Goal: Information Seeking & Learning: Check status

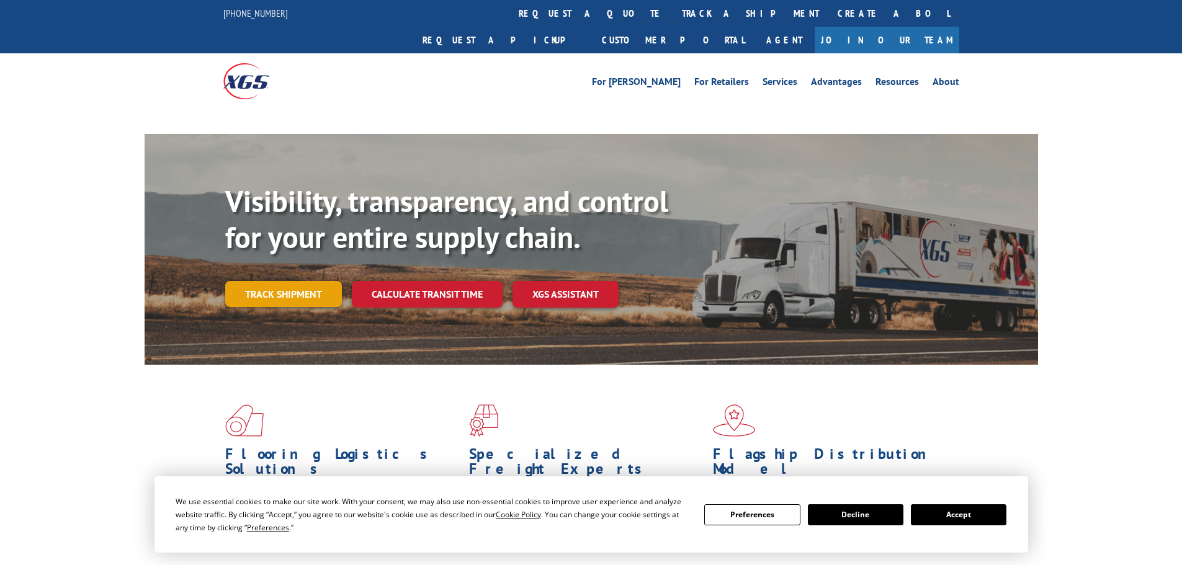
click at [271, 281] on link "Track shipment" at bounding box center [283, 294] width 117 height 26
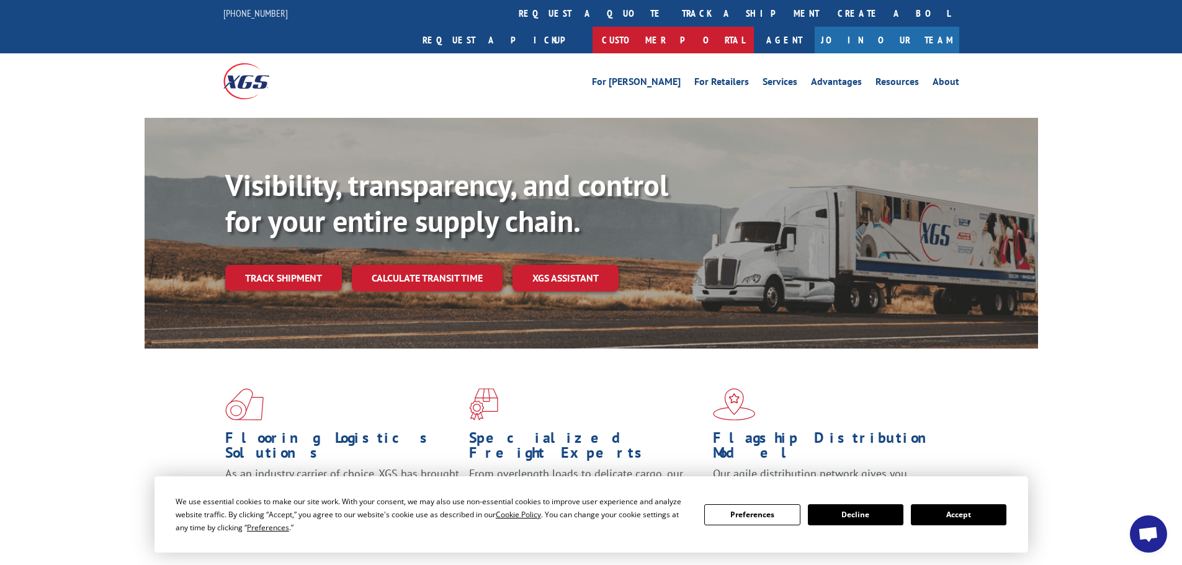
click at [754, 27] on link "Customer Portal" at bounding box center [673, 40] width 161 height 27
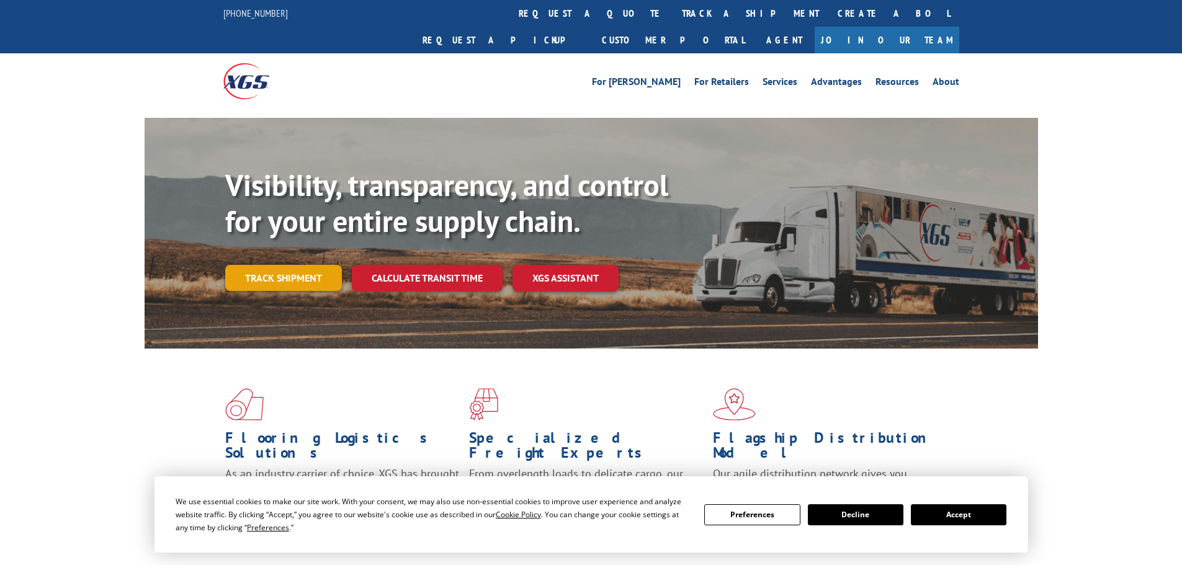
click at [285, 265] on link "Track shipment" at bounding box center [283, 278] width 117 height 26
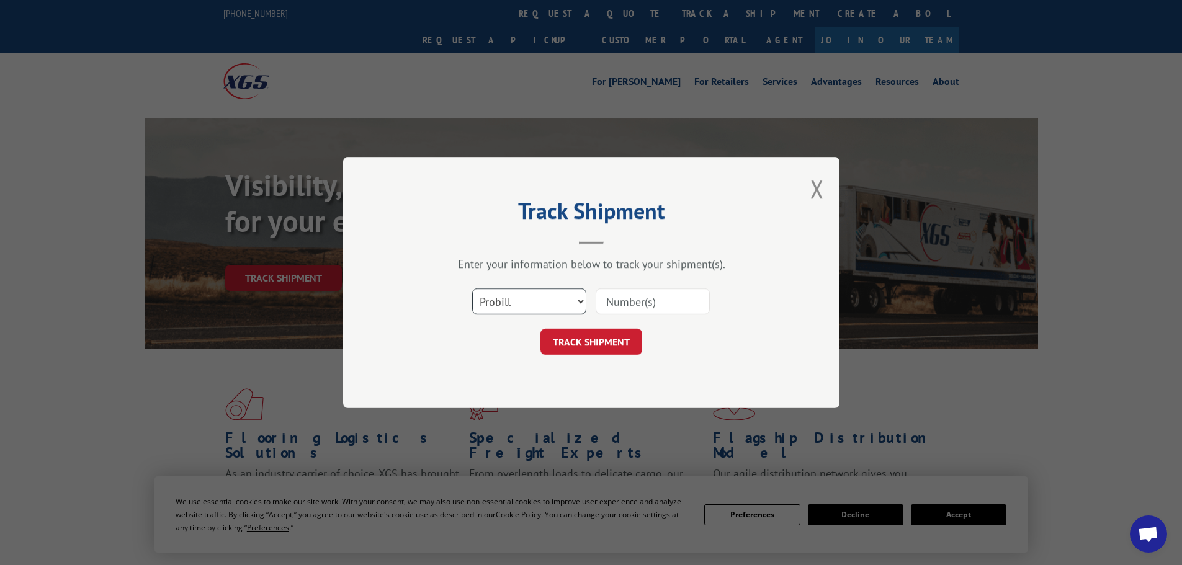
click at [546, 302] on select "Select category... Probill BOL PO" at bounding box center [529, 302] width 114 height 26
select select "bol"
click at [472, 289] on select "Select category... Probill BOL PO" at bounding box center [529, 302] width 114 height 26
paste input "50868842"
type input "50868842"
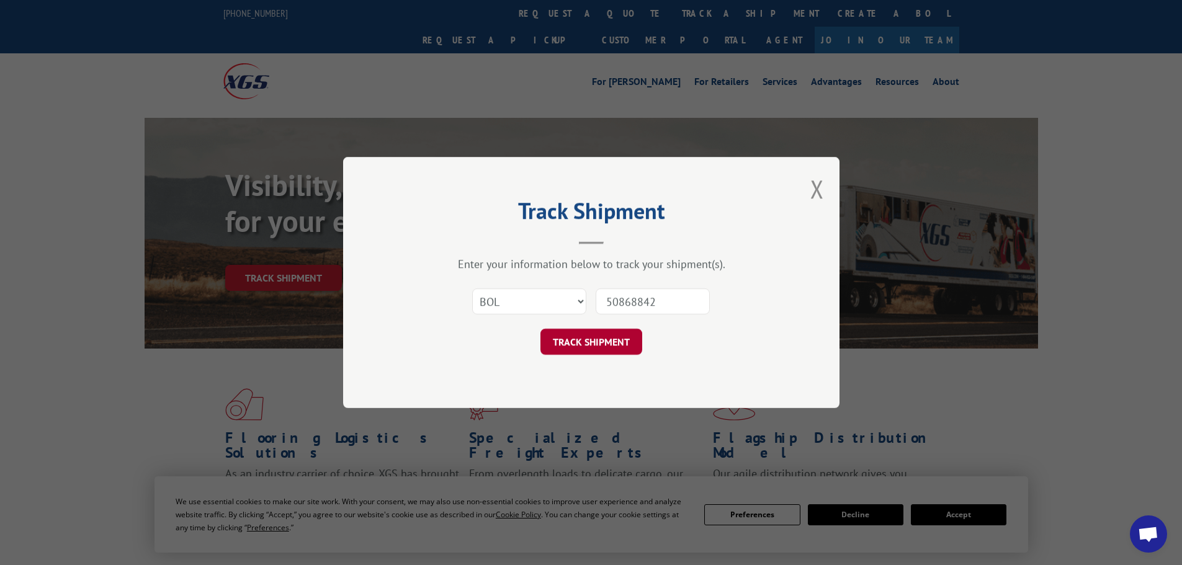
click at [608, 340] on button "TRACK SHIPMENT" at bounding box center [592, 342] width 102 height 26
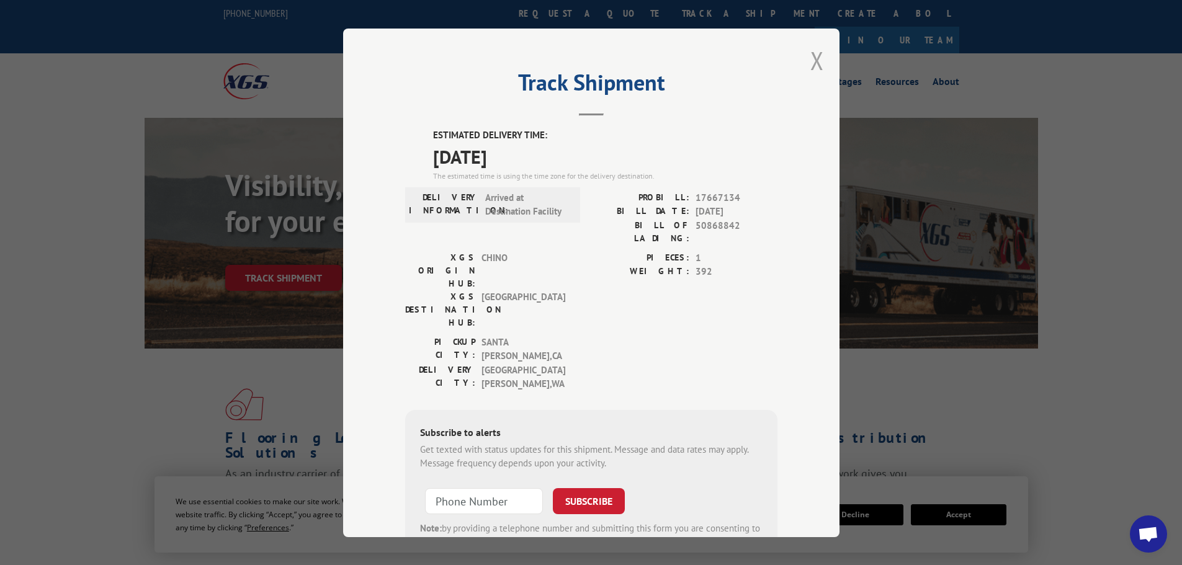
click at [816, 58] on button "Close modal" at bounding box center [818, 60] width 14 height 33
